Goal: Browse casually: Explore the website without a specific task or goal

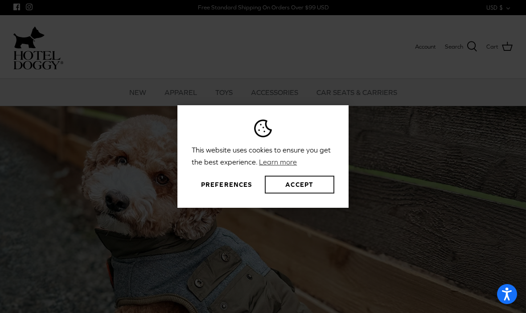
click at [311, 193] on button "Accept" at bounding box center [300, 185] width 70 height 18
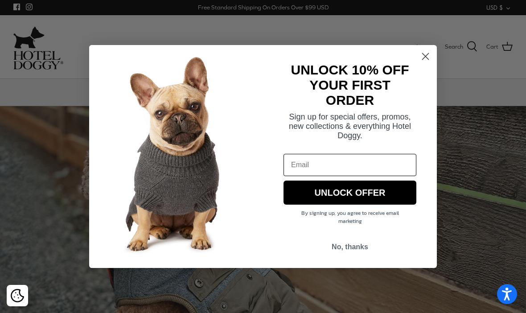
click at [428, 52] on circle "Close dialog" at bounding box center [425, 56] width 15 height 15
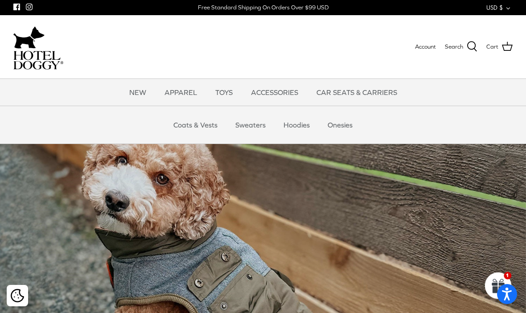
click at [202, 124] on link "Coats & Vests" at bounding box center [195, 124] width 60 height 27
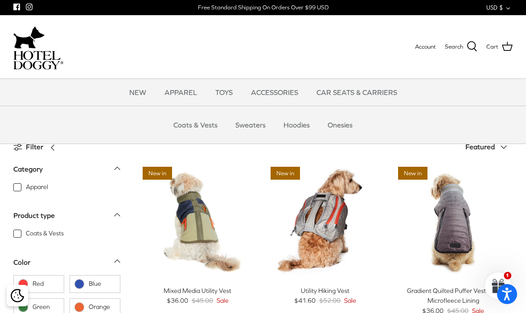
click at [296, 127] on link "Hoodies" at bounding box center [296, 124] width 42 height 27
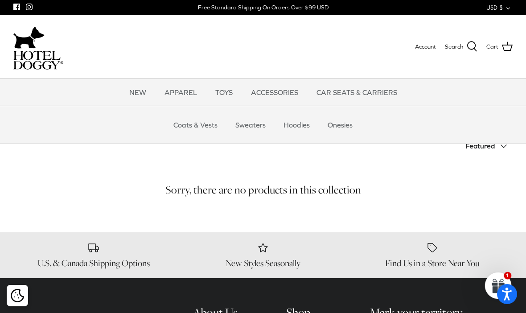
click at [259, 126] on link "Sweaters" at bounding box center [250, 124] width 46 height 27
click at [374, 89] on link "CAR SEATS & CARRIERS" at bounding box center [356, 92] width 97 height 27
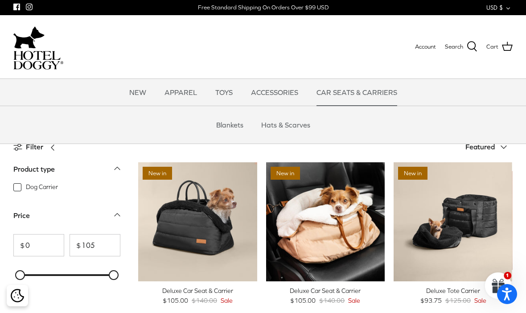
click at [294, 126] on link "Hats & Scarves" at bounding box center [285, 124] width 65 height 27
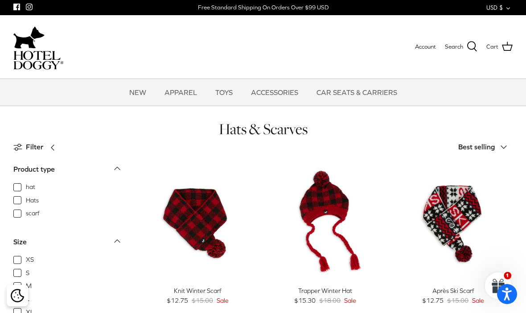
click at [225, 97] on link "TOYS" at bounding box center [223, 92] width 33 height 27
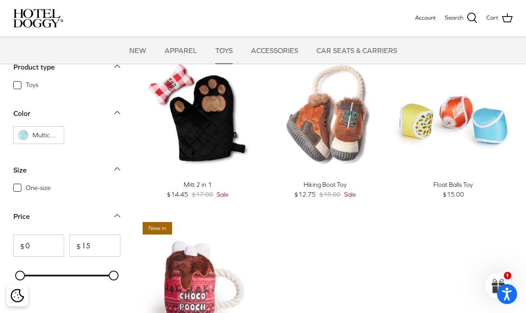
scroll to position [621, 0]
